Goal: Task Accomplishment & Management: Complete application form

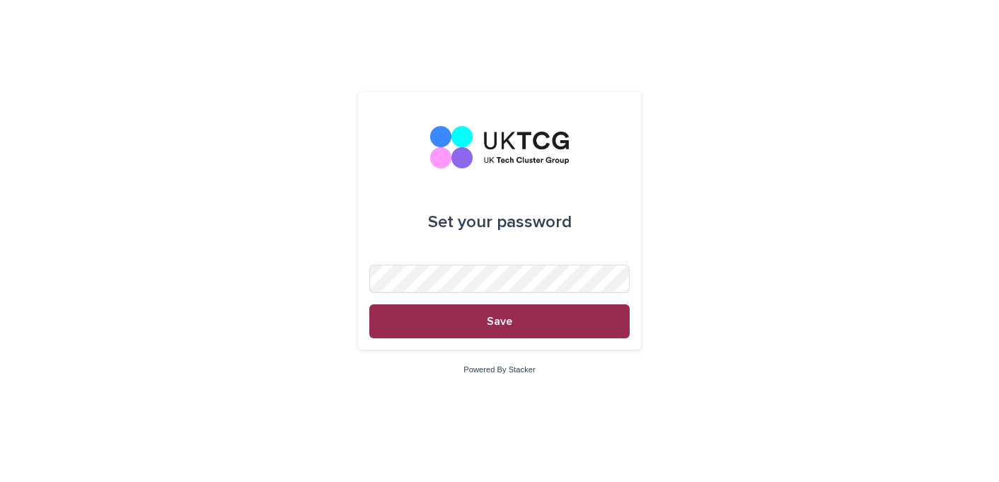
click at [479, 316] on button "Save" at bounding box center [499, 321] width 260 height 34
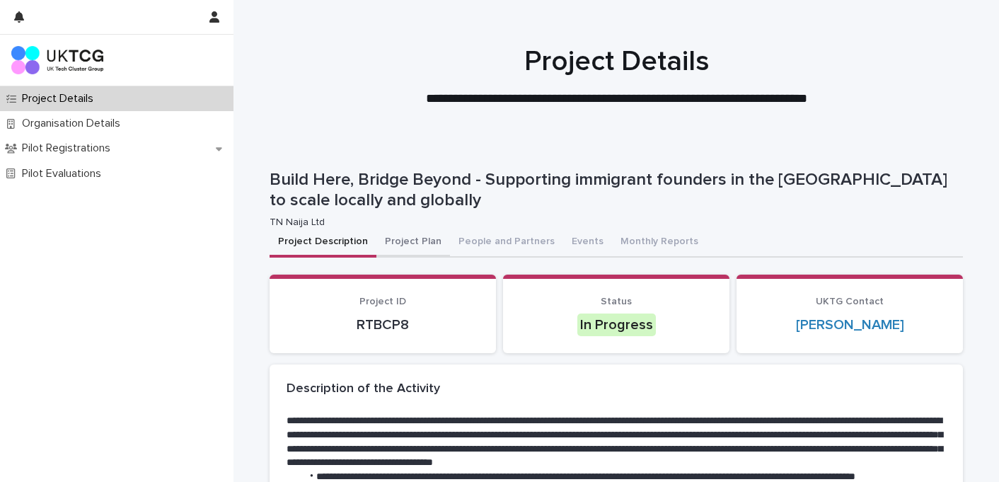
click at [394, 234] on button "Project Plan" at bounding box center [413, 243] width 74 height 30
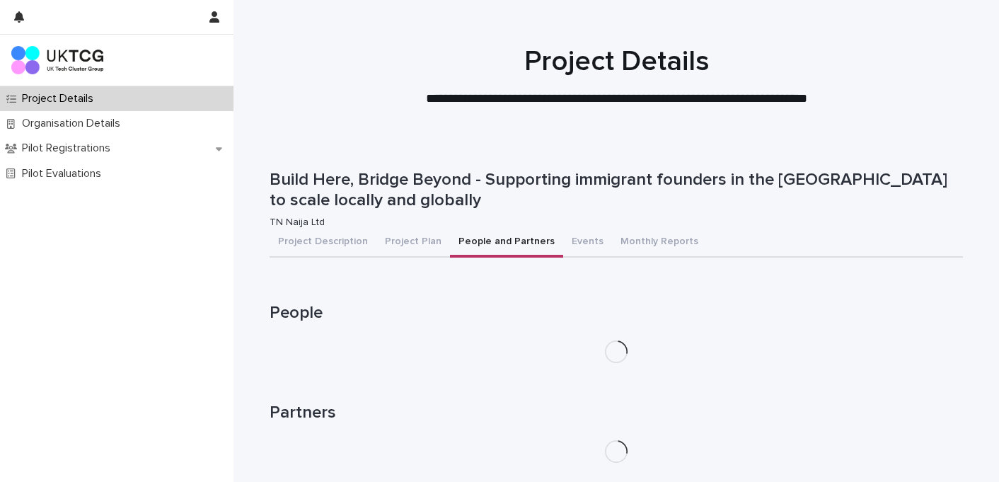
click at [519, 244] on button "People and Partners" at bounding box center [506, 243] width 113 height 30
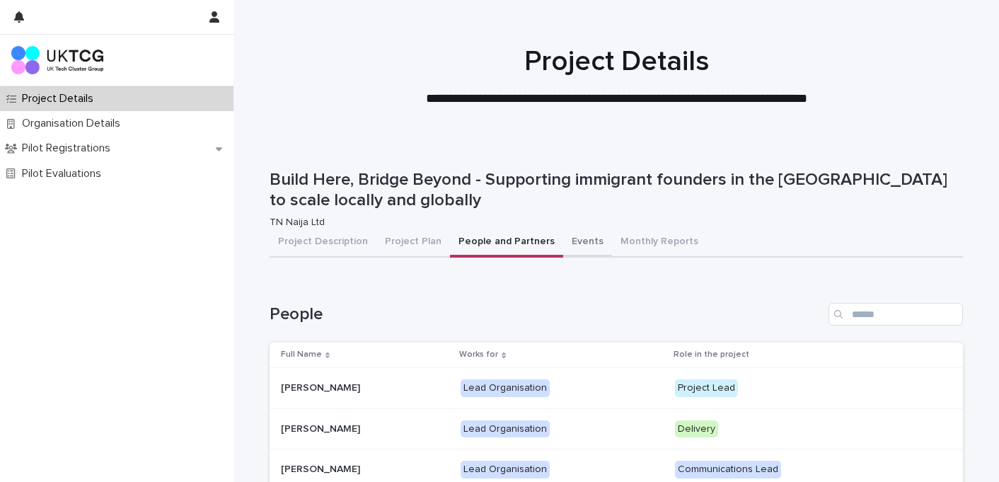
click at [582, 239] on button "Events" at bounding box center [587, 243] width 49 height 30
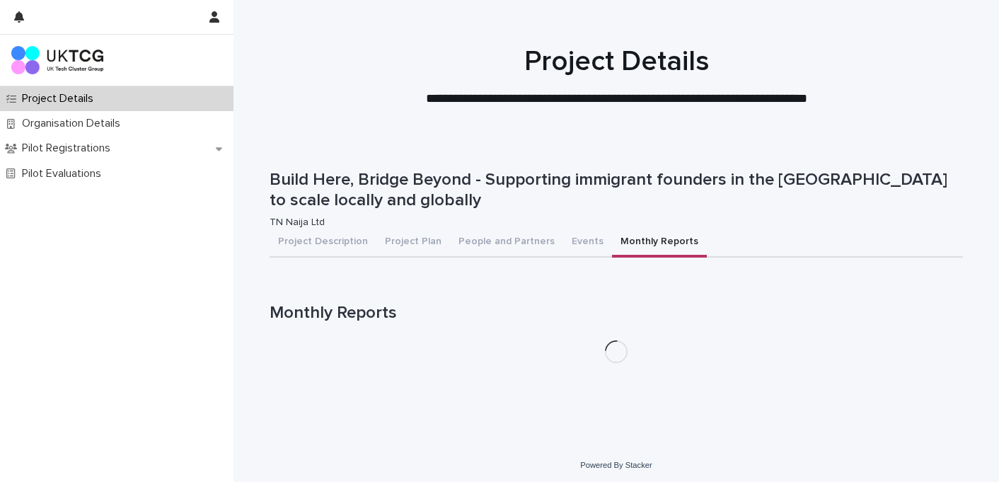
click at [625, 243] on button "Monthly Reports" at bounding box center [659, 243] width 95 height 30
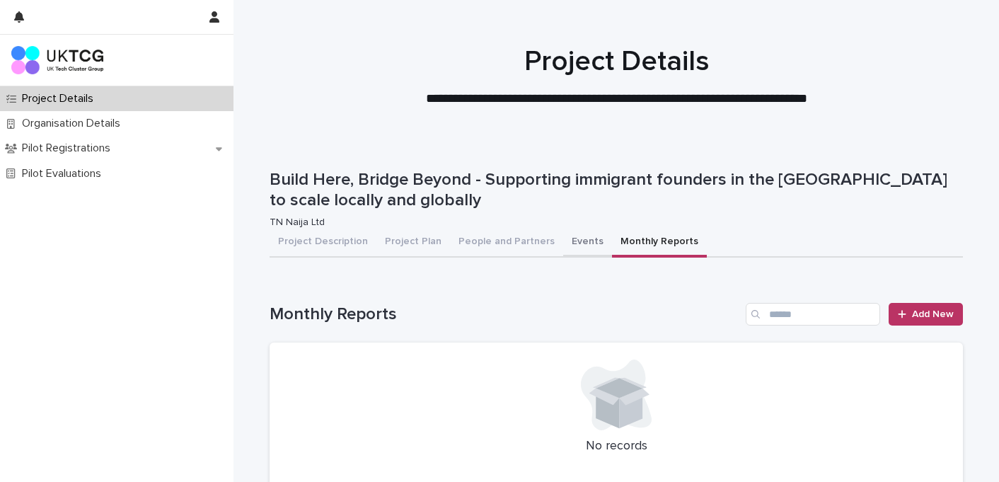
click at [563, 245] on button "Events" at bounding box center [587, 243] width 49 height 30
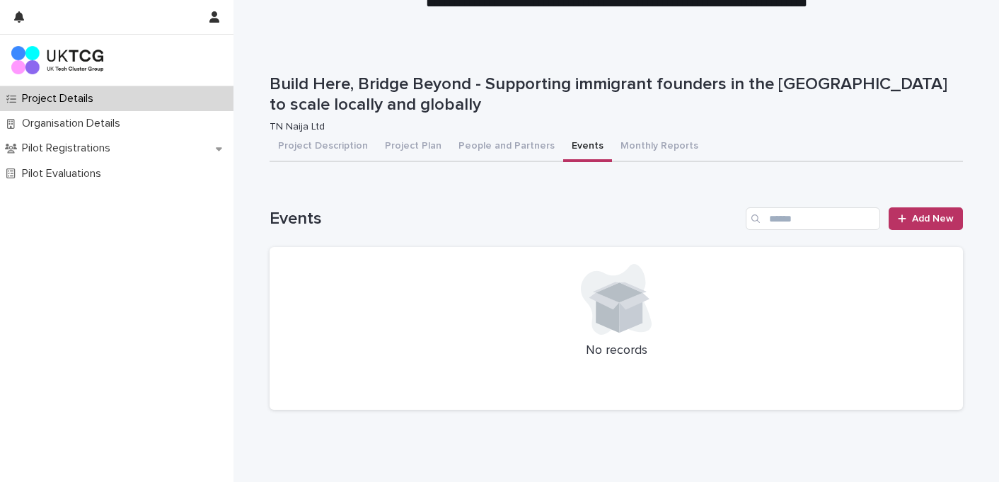
scroll to position [146, 0]
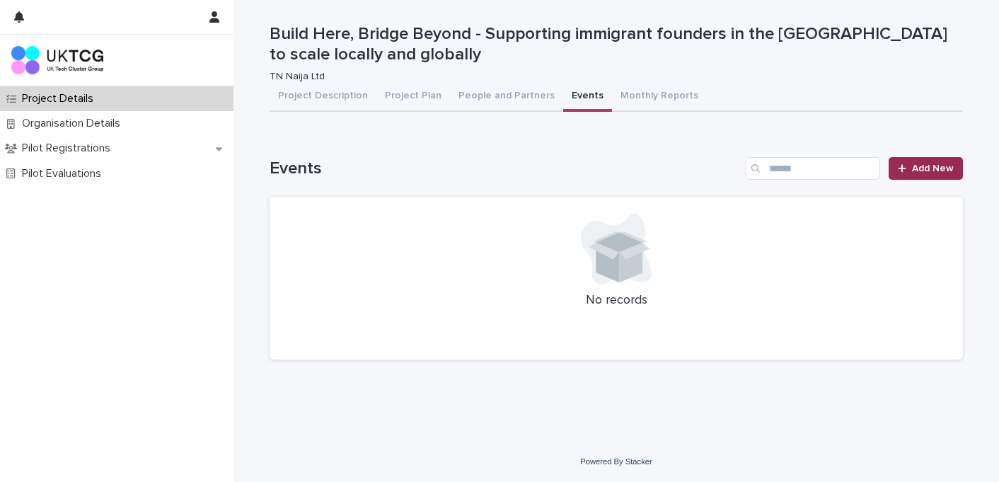
click at [907, 160] on link "Add New" at bounding box center [926, 168] width 74 height 23
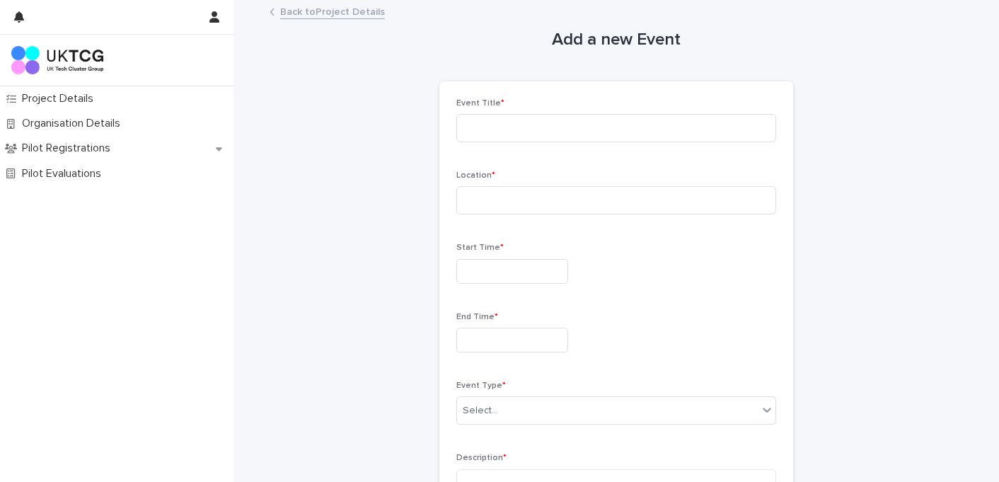
click at [296, 12] on link "Back to Project Details" at bounding box center [332, 11] width 105 height 16
